Goal: Transaction & Acquisition: Subscribe to service/newsletter

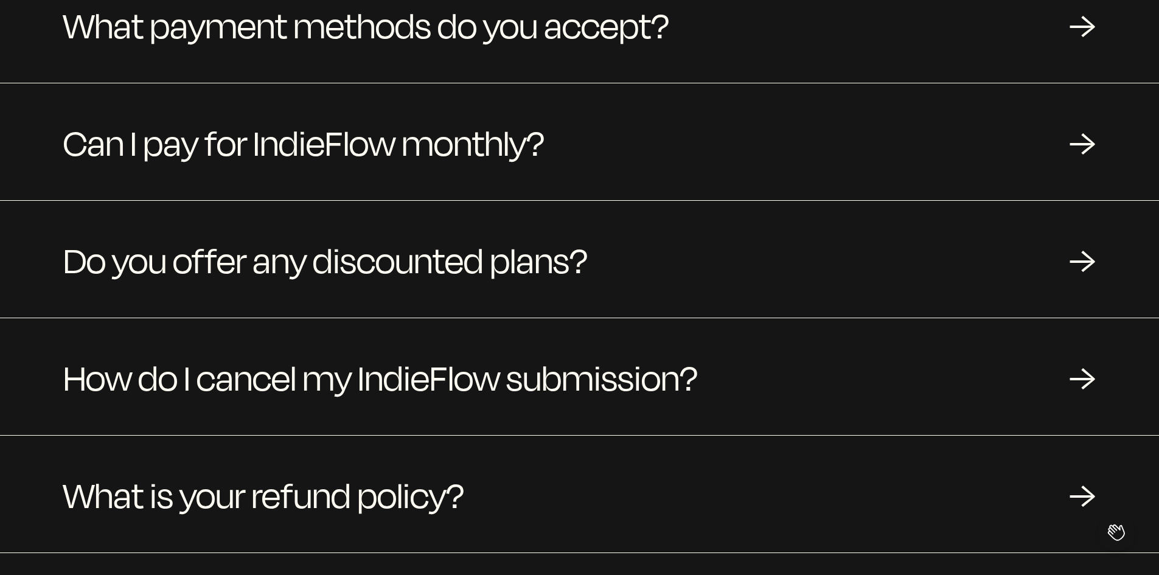
scroll to position [1313, 0]
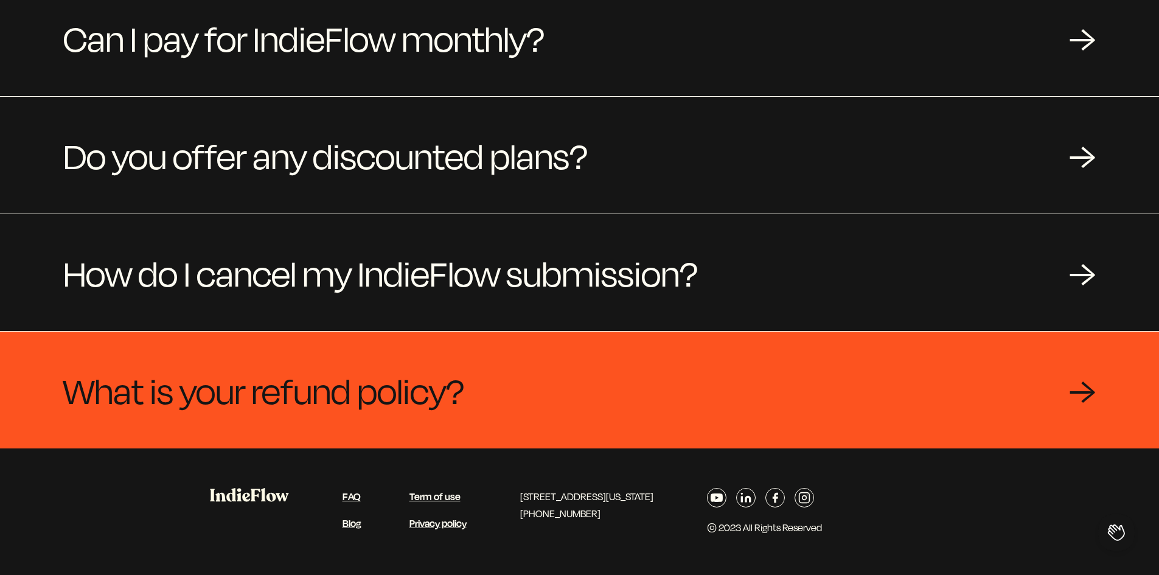
click at [221, 387] on span "What is your refund policy?" at bounding box center [263, 390] width 401 height 58
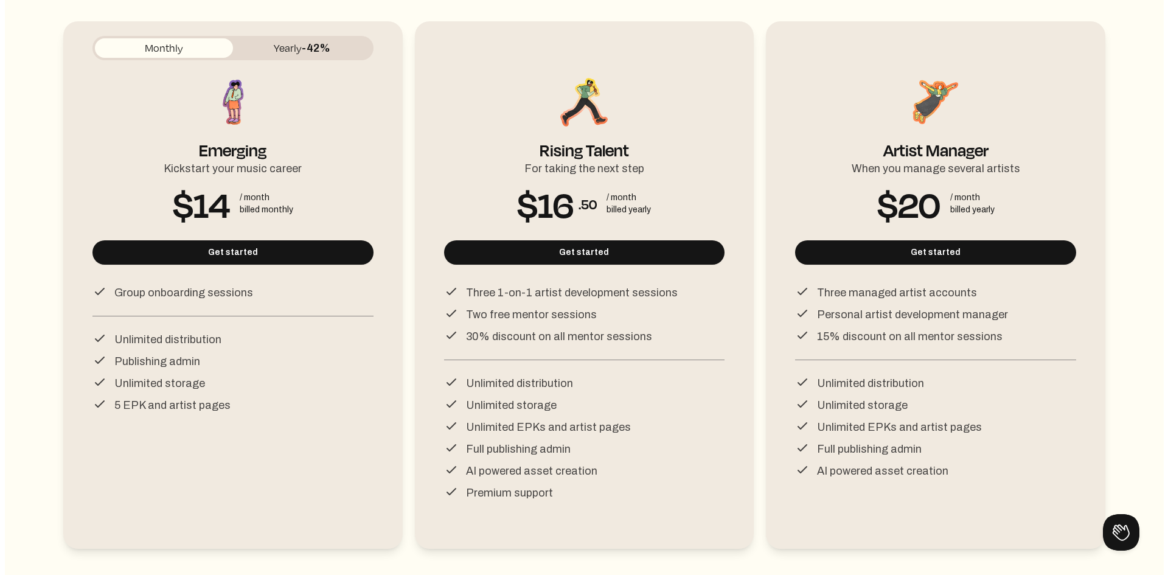
scroll to position [0, 0]
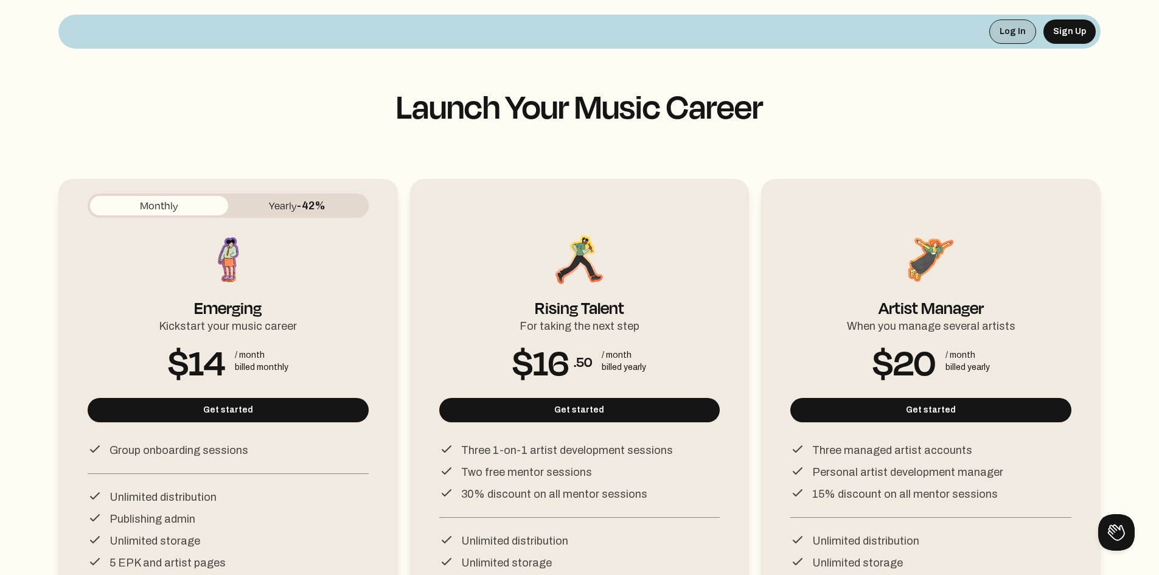
click at [1020, 41] on button "Log In" at bounding box center [1012, 31] width 47 height 24
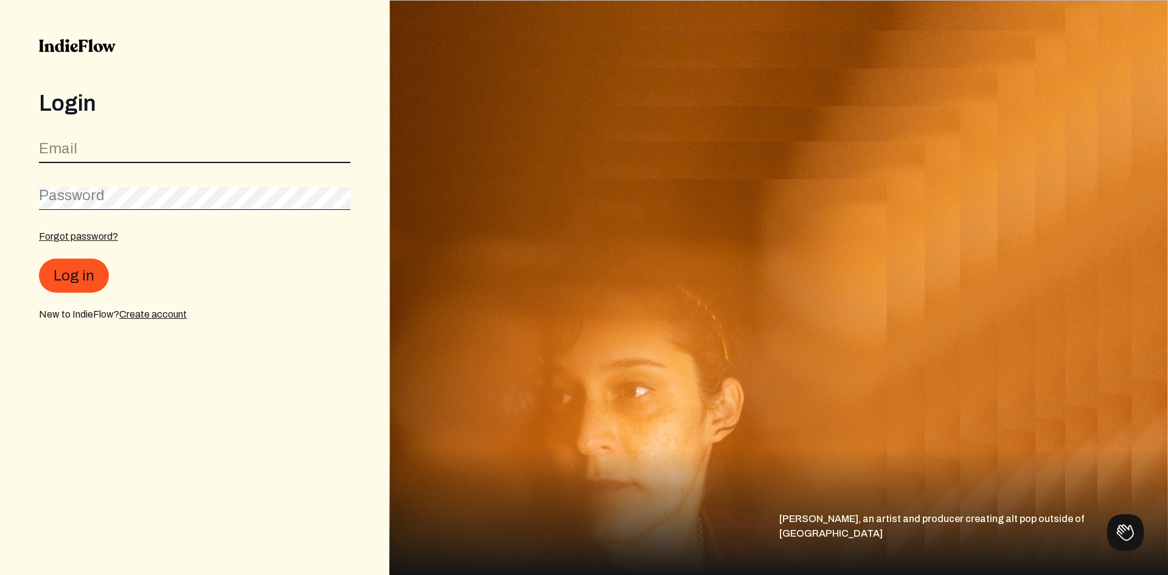
click at [124, 154] on input "email" at bounding box center [194, 151] width 311 height 23
type input "[EMAIL_ADDRESS][DOMAIN_NAME]"
click at [69, 204] on div "Password" at bounding box center [194, 195] width 311 height 27
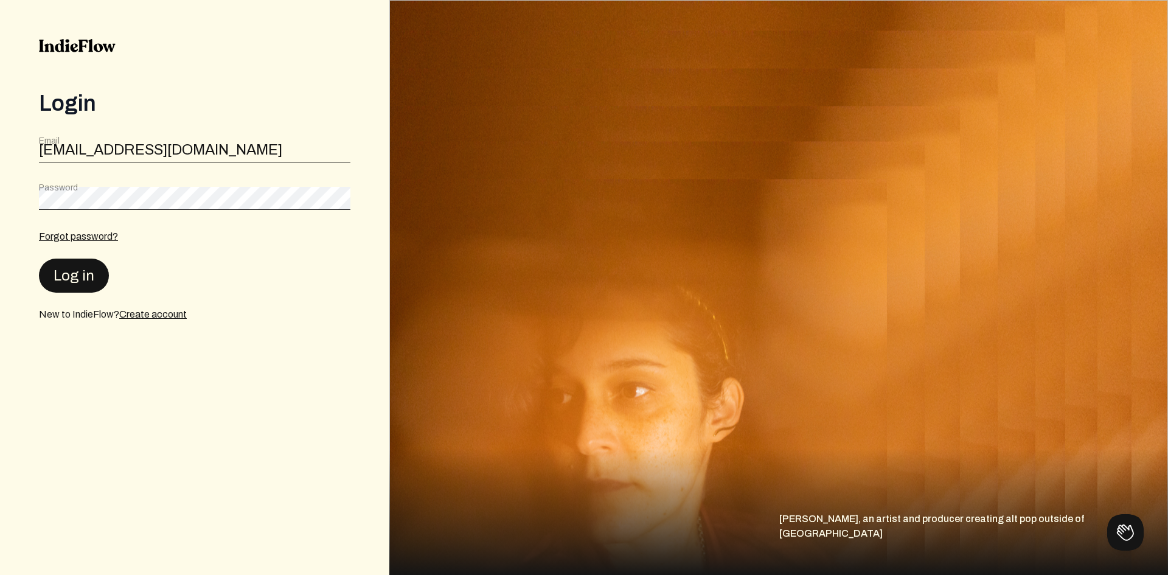
click at [102, 287] on div "Log in" at bounding box center [194, 275] width 311 height 34
click at [91, 280] on button "Log in" at bounding box center [74, 275] width 70 height 34
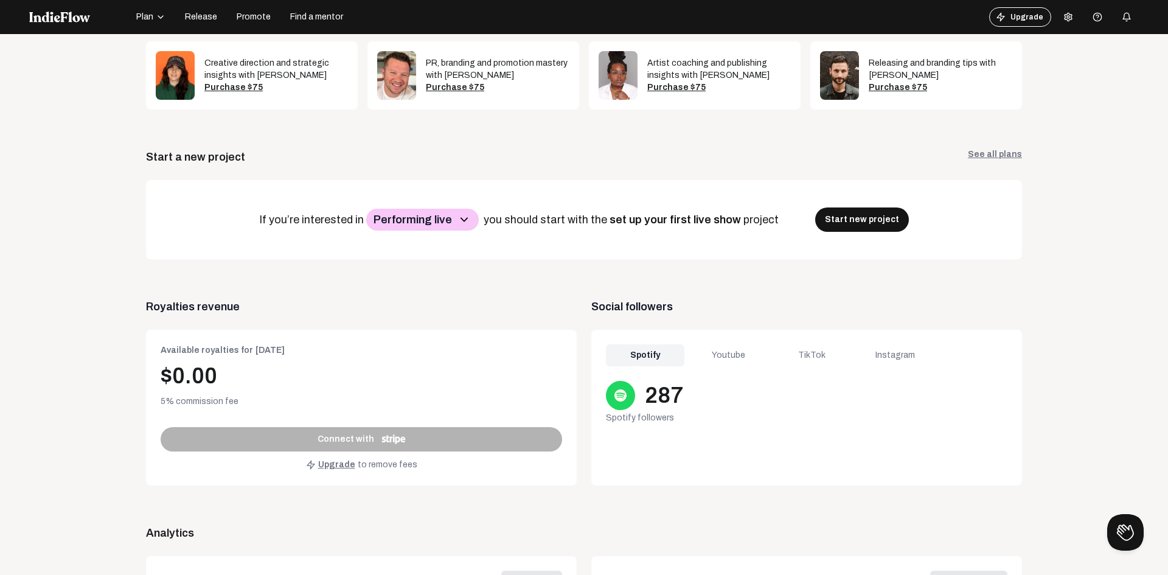
scroll to position [426, 0]
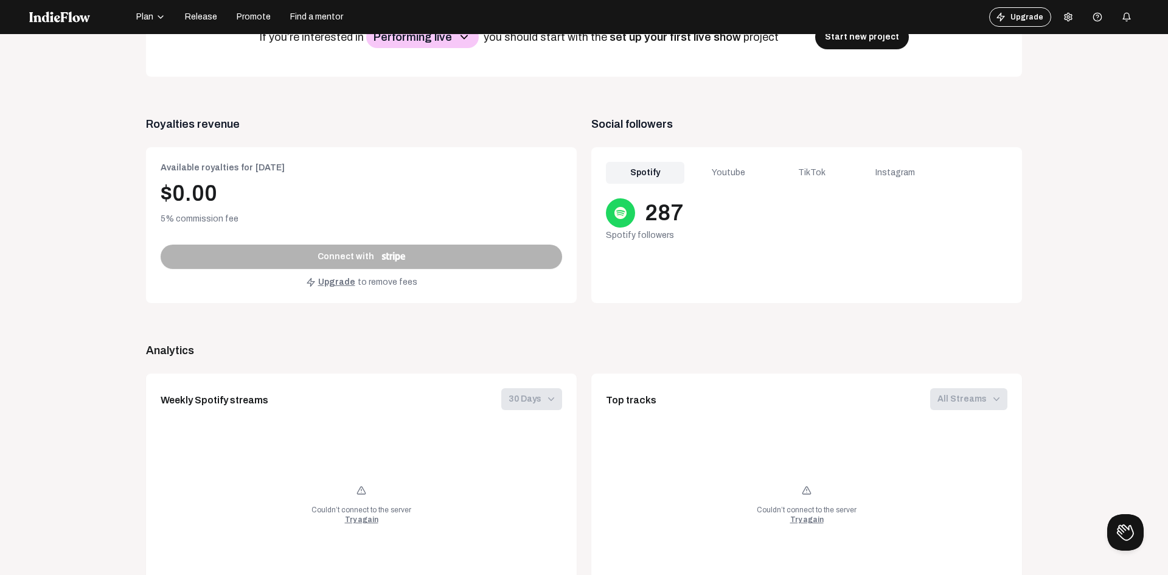
click at [713, 188] on div "Spotify Youtube TikTok Instagram 287 Spotify followers" at bounding box center [806, 225] width 431 height 156
click at [720, 176] on div "Youtube" at bounding box center [728, 173] width 78 height 22
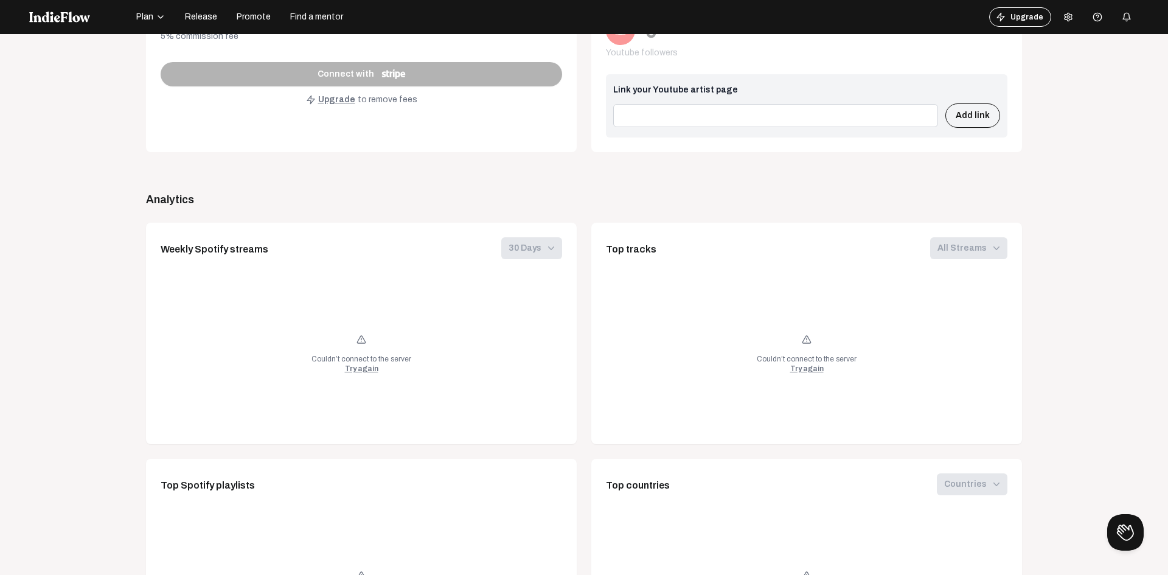
scroll to position [365, 0]
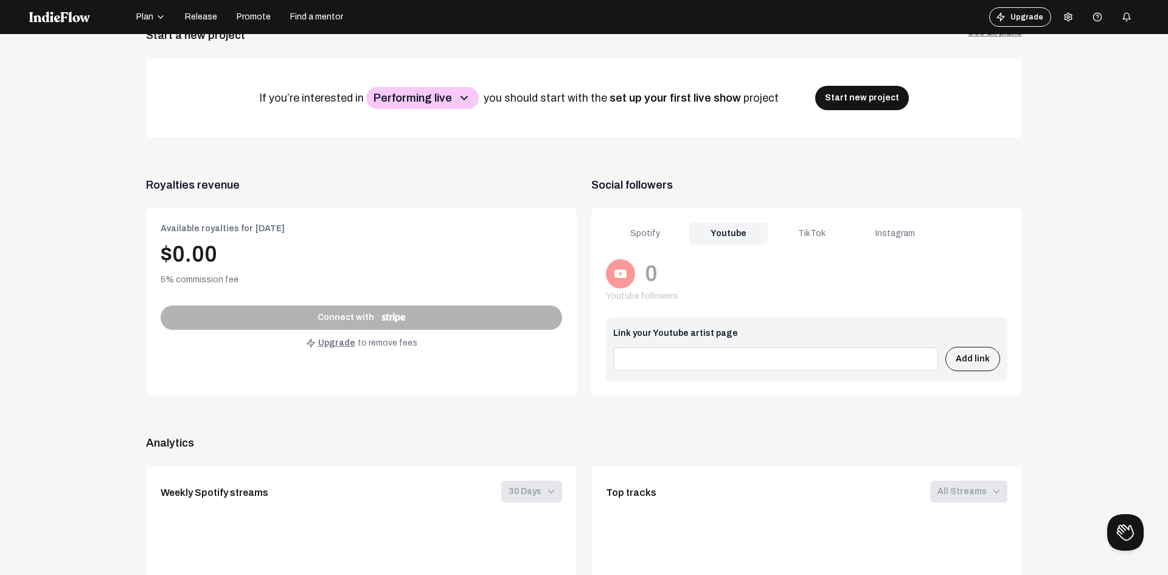
click at [812, 229] on div "TikTok" at bounding box center [811, 234] width 78 height 22
click at [916, 235] on div "Instagram" at bounding box center [895, 234] width 78 height 22
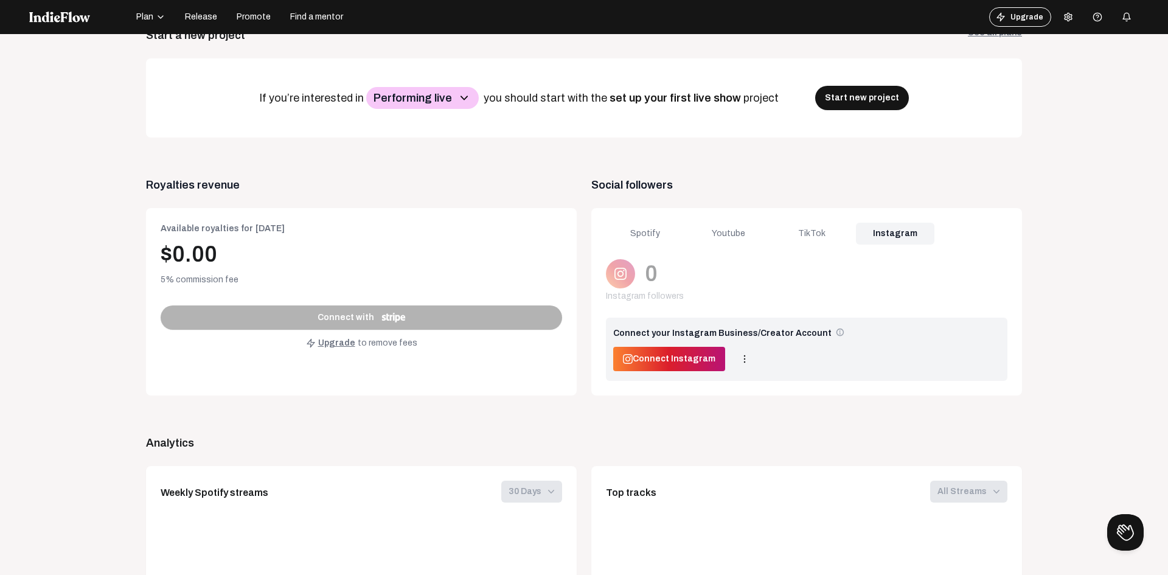
click at [829, 231] on div "TikTok" at bounding box center [811, 234] width 78 height 22
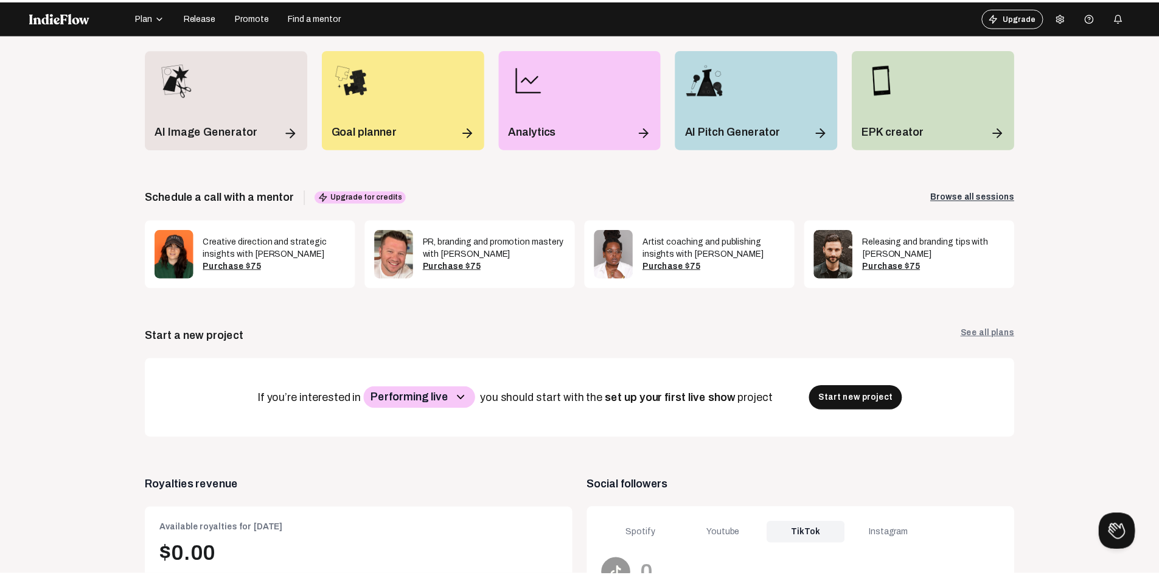
scroll to position [0, 0]
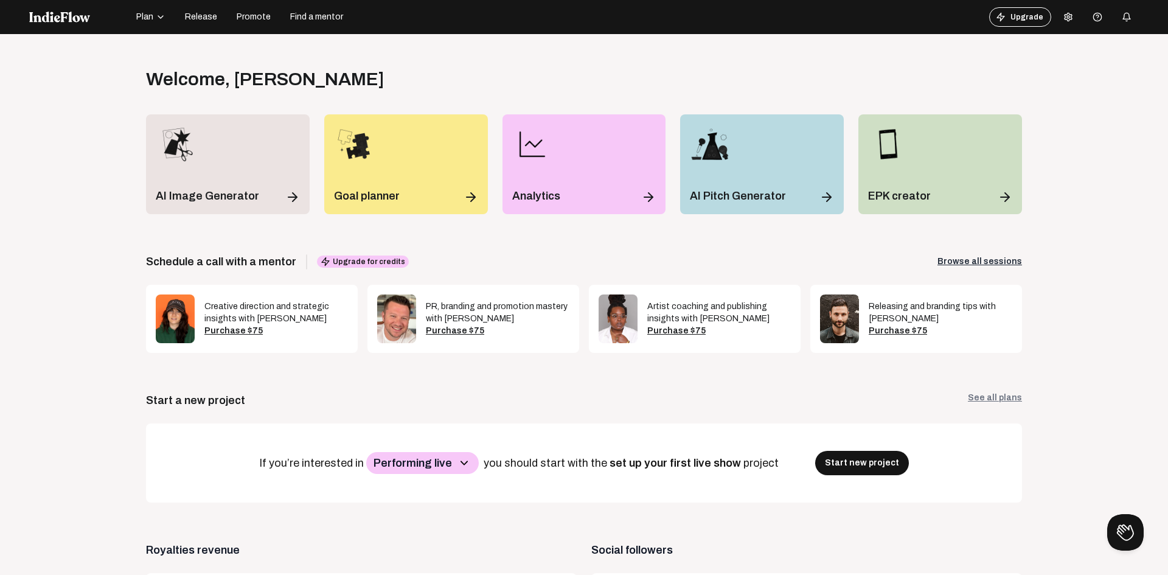
click at [205, 21] on span "Release" at bounding box center [201, 17] width 32 height 12
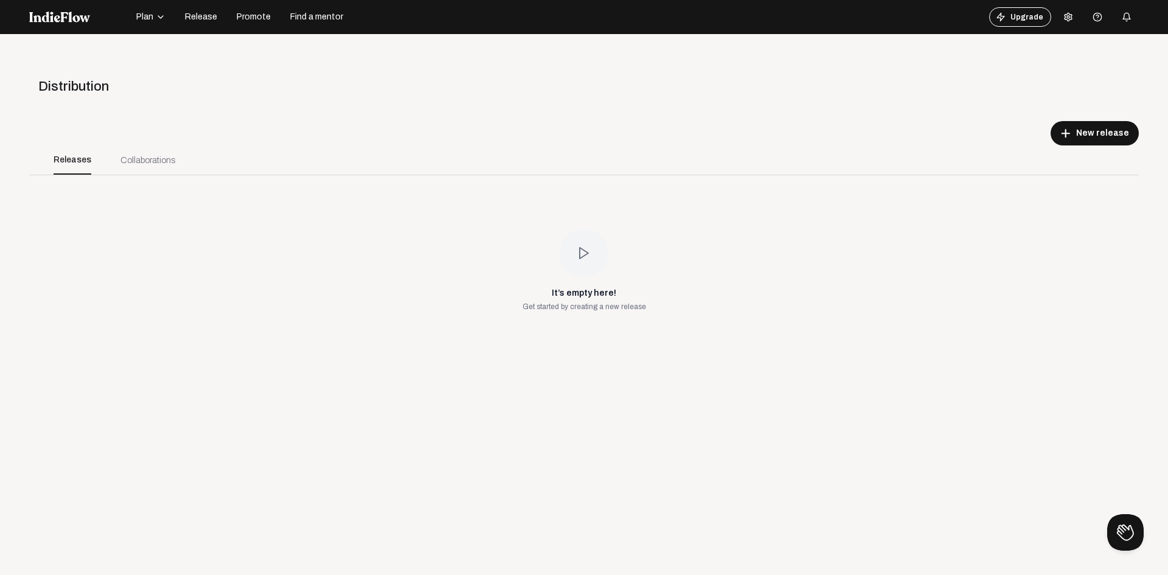
click at [146, 161] on div "Collaborations" at bounding box center [147, 160] width 55 height 13
click at [151, 156] on div "Collaborations" at bounding box center [147, 160] width 55 height 13
click at [140, 170] on div "Collaborations" at bounding box center [148, 159] width 84 height 29
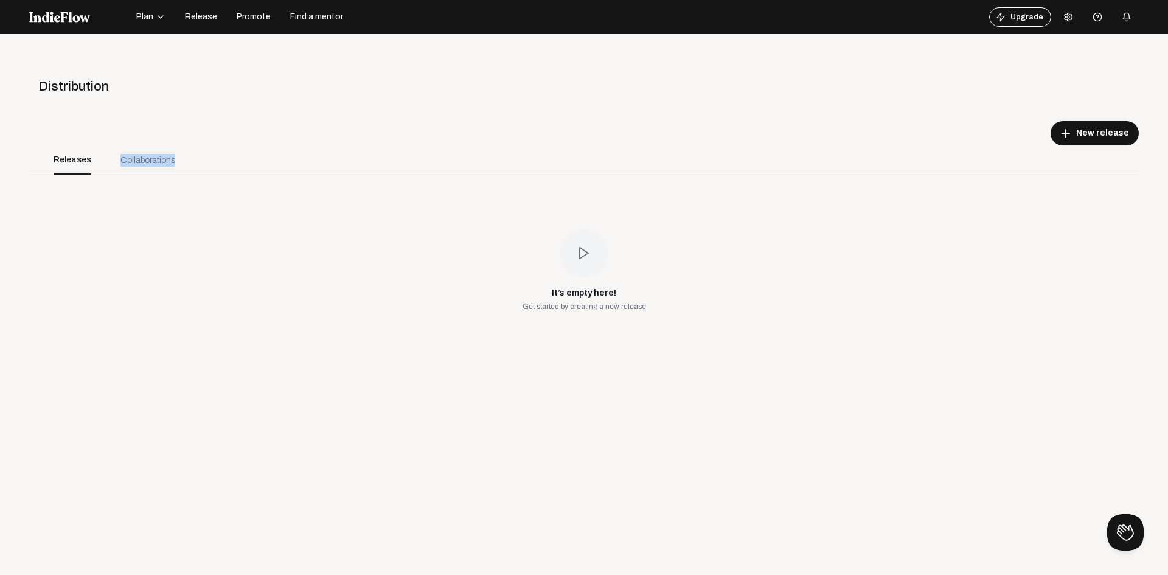
click at [140, 170] on div "Collaborations" at bounding box center [148, 159] width 84 height 29
click at [139, 164] on div "Collaborations" at bounding box center [147, 160] width 55 height 13
click at [72, 158] on div "Releases" at bounding box center [73, 159] width 38 height 29
click at [148, 147] on div "Collaborations" at bounding box center [148, 159] width 84 height 29
click at [153, 156] on div "Collaborations" at bounding box center [147, 160] width 55 height 13
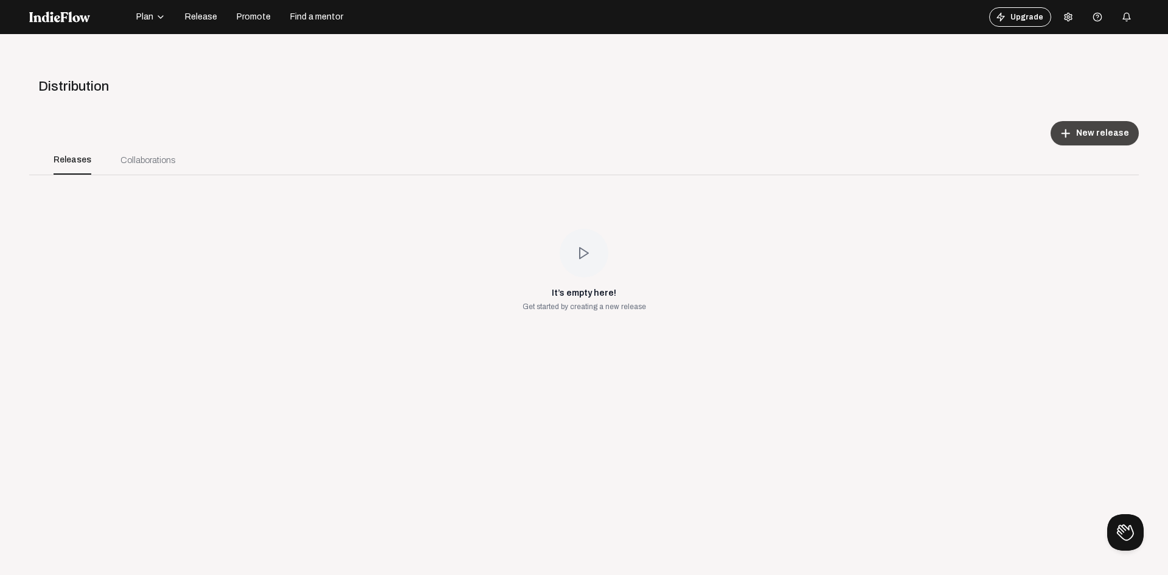
click at [1089, 135] on span "New release" at bounding box center [1102, 133] width 53 height 12
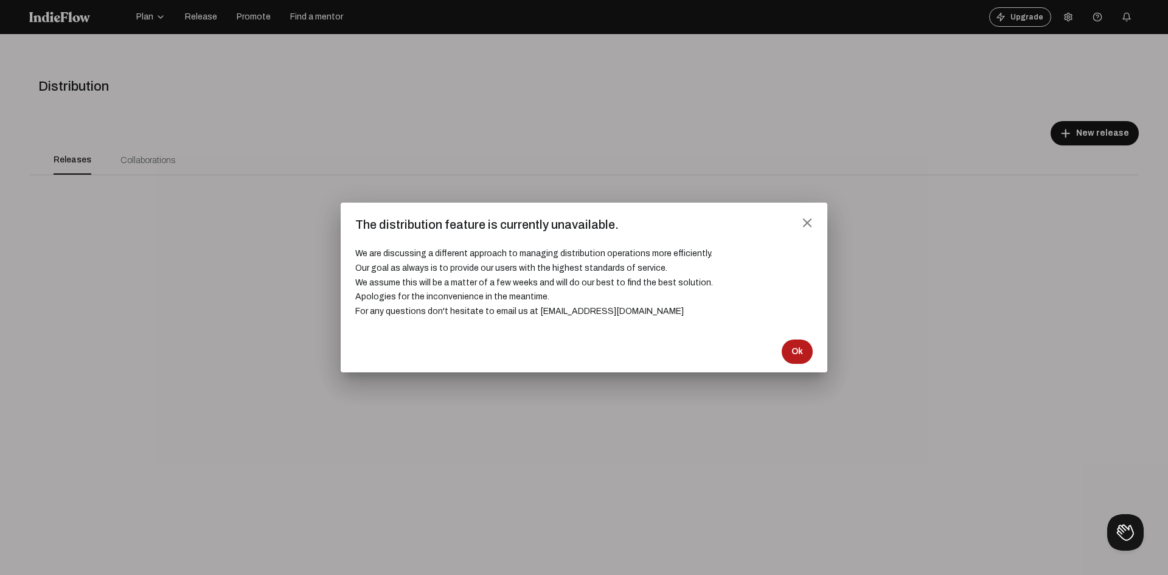
click at [788, 352] on button "Ok" at bounding box center [796, 351] width 31 height 24
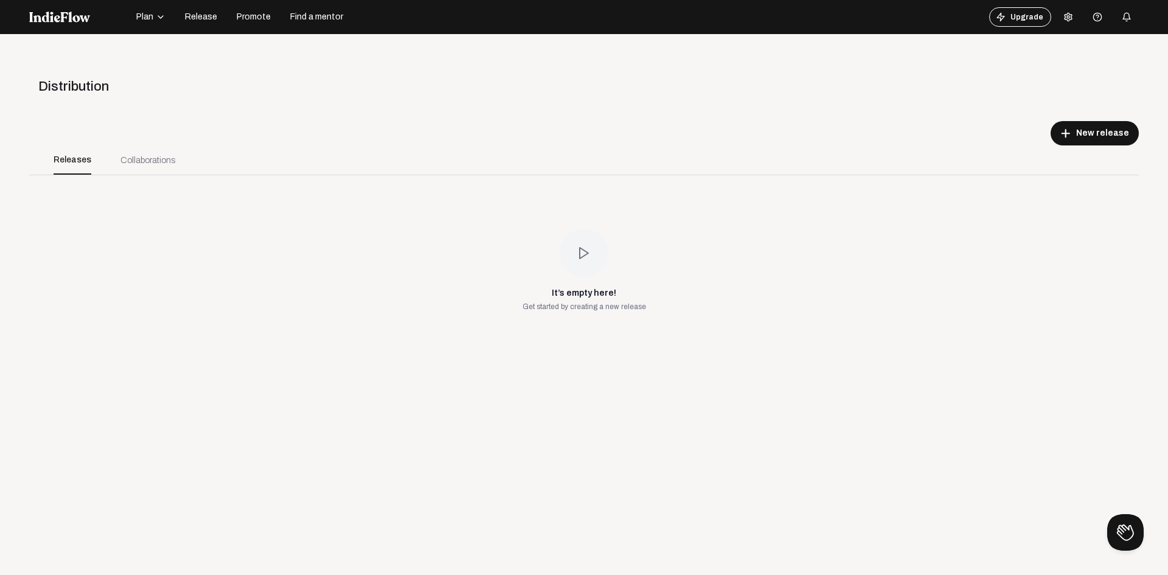
click at [211, 130] on div "add New release" at bounding box center [583, 133] width 1109 height 24
click at [1079, 107] on app-distributions "Distribution add New release Releases Collaborations It’s empty here! Get start…" at bounding box center [583, 163] width 1109 height 190
click at [1015, 19] on button "Upgrade" at bounding box center [1020, 16] width 62 height 19
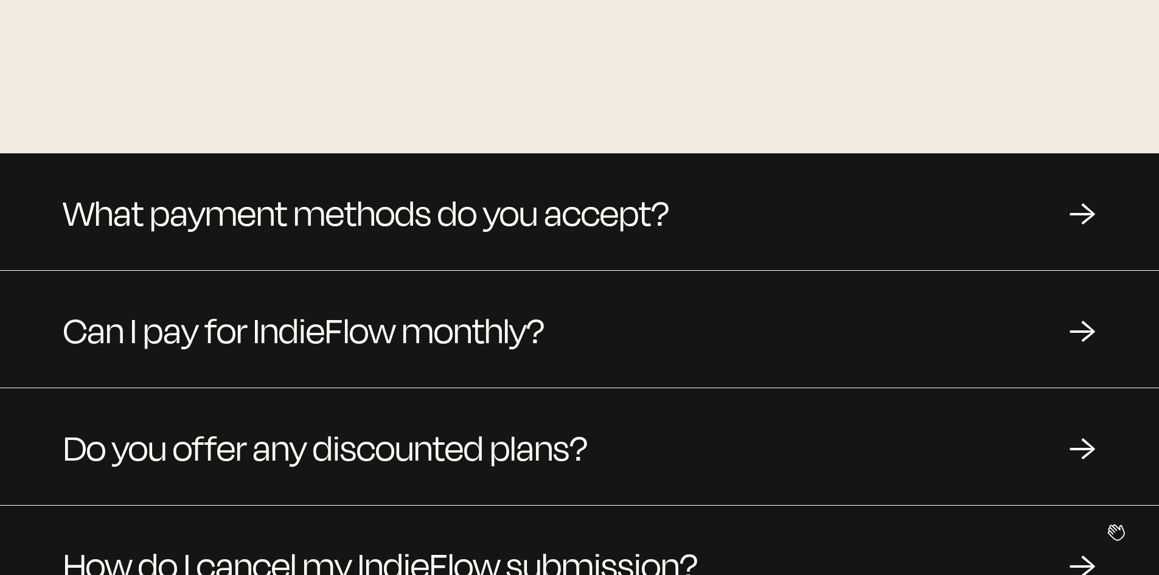
scroll to position [1034, 0]
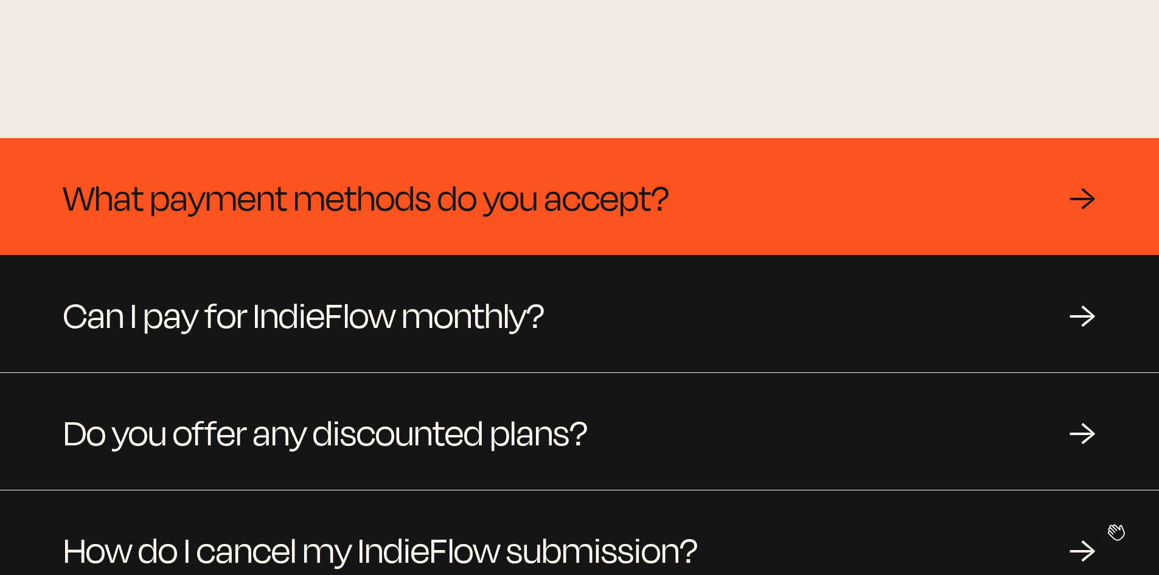
click at [474, 203] on span "What payment methods do you accept?" at bounding box center [366, 196] width 606 height 58
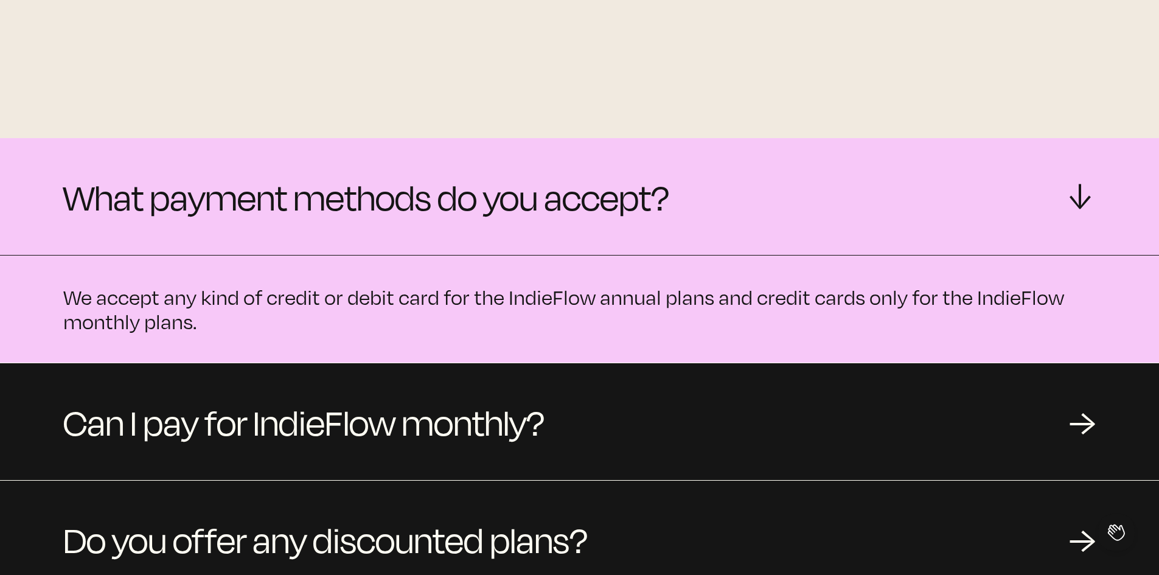
click at [474, 203] on span "What payment methods do you accept?" at bounding box center [366, 196] width 606 height 58
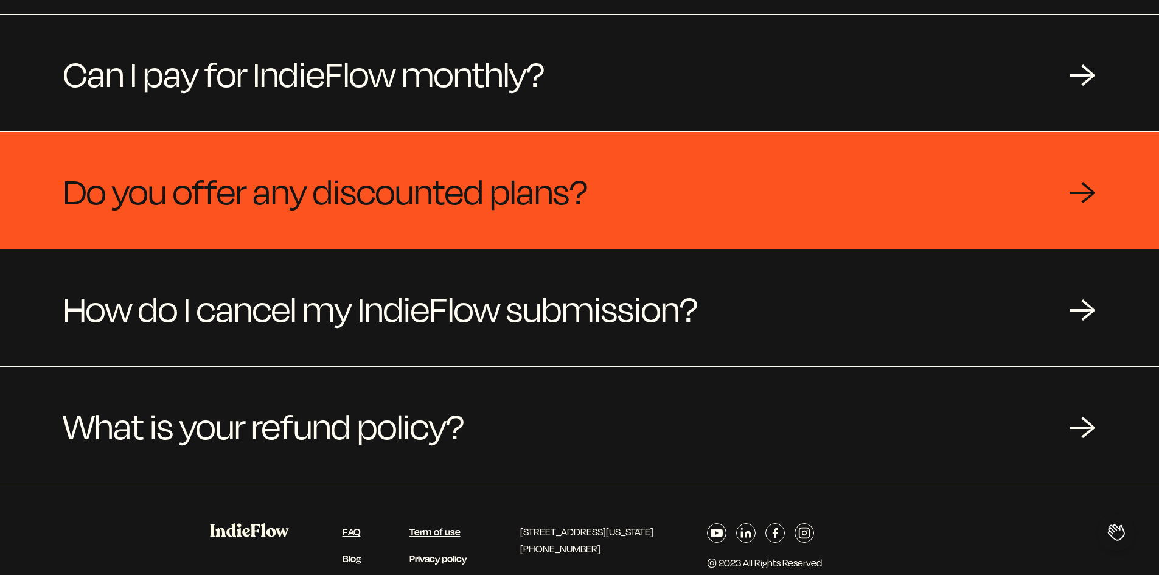
scroll to position [1277, 0]
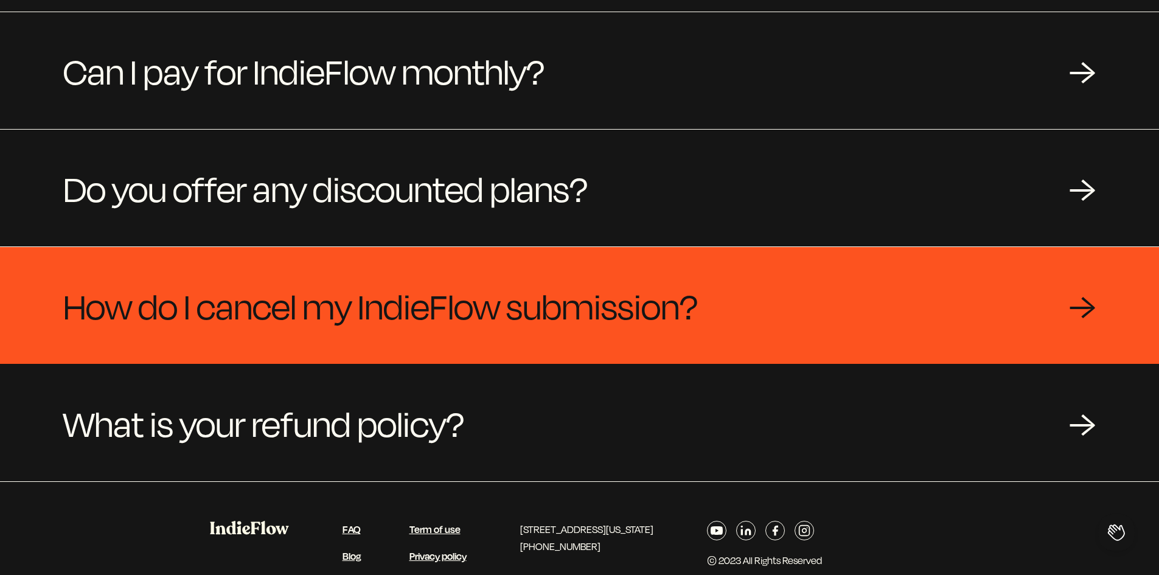
click at [437, 331] on span "How do I cancel my IndieFlow submission?" at bounding box center [380, 305] width 634 height 58
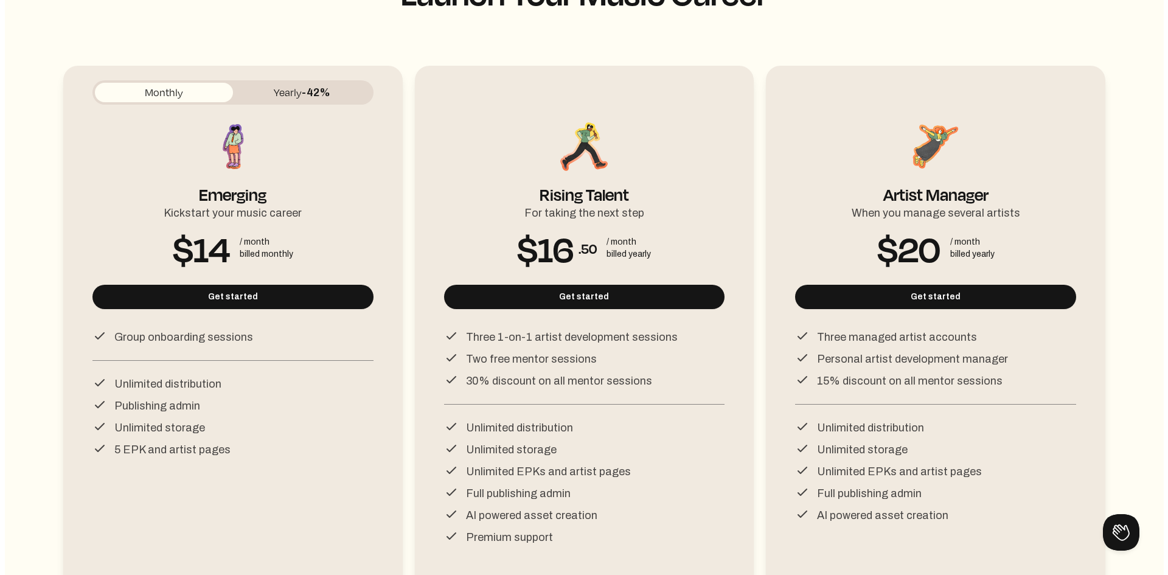
scroll to position [0, 0]
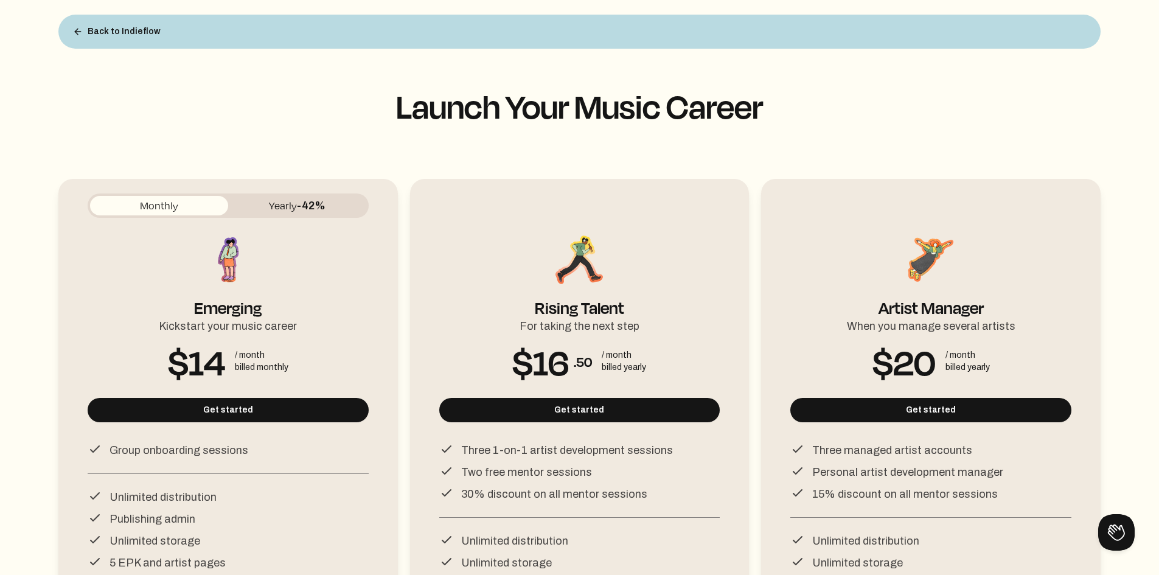
click at [300, 197] on button "Yearly -42%" at bounding box center [297, 205] width 138 height 19
click at [196, 195] on div "Monthly Yearly -42%" at bounding box center [228, 205] width 281 height 24
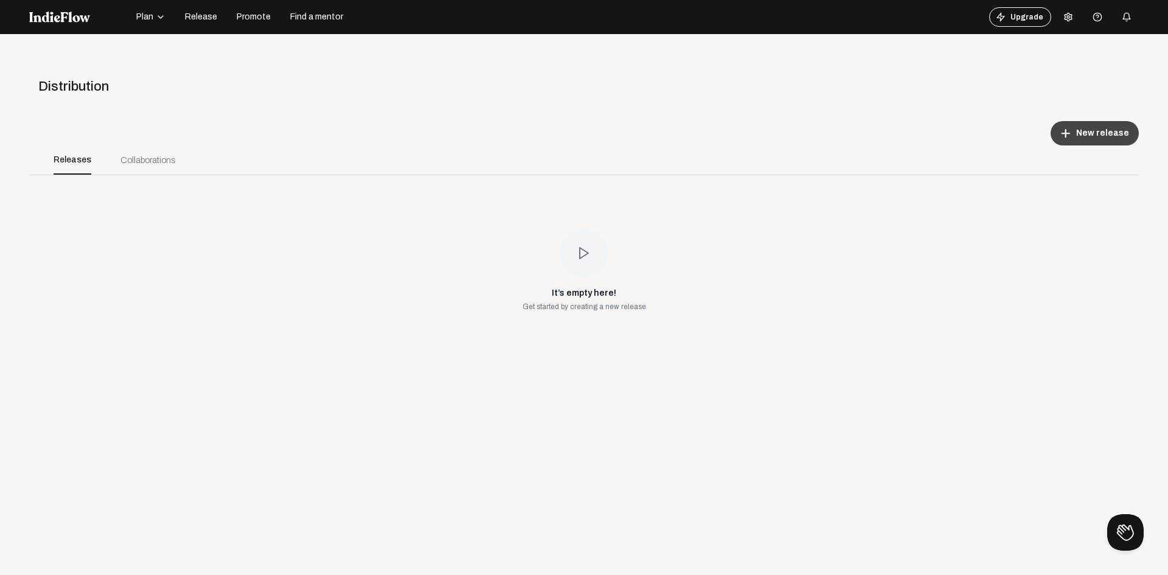
click at [1100, 139] on button "add New release" at bounding box center [1094, 133] width 88 height 24
